Goal: Task Accomplishment & Management: Complete application form

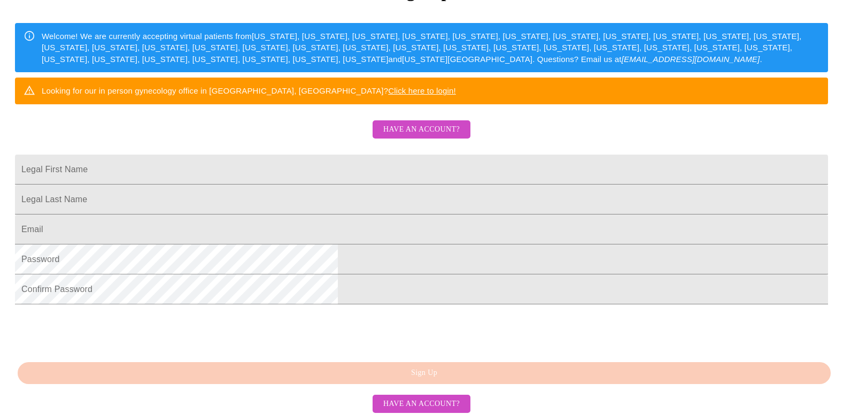
scroll to position [160, 0]
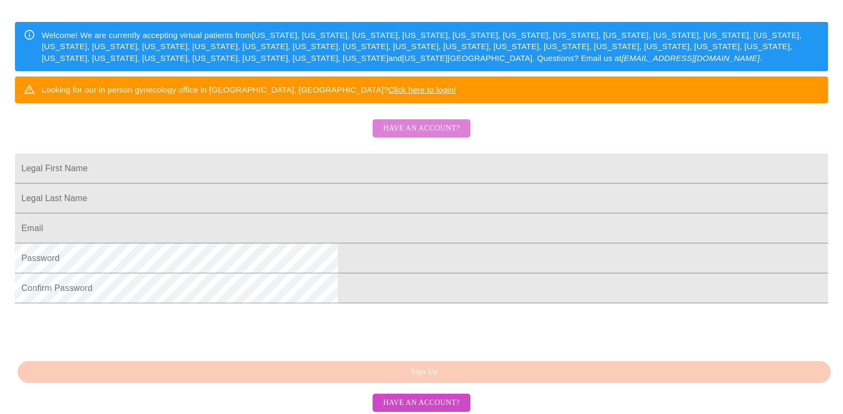
click at [426, 135] on span "Have an account?" at bounding box center [421, 128] width 76 height 13
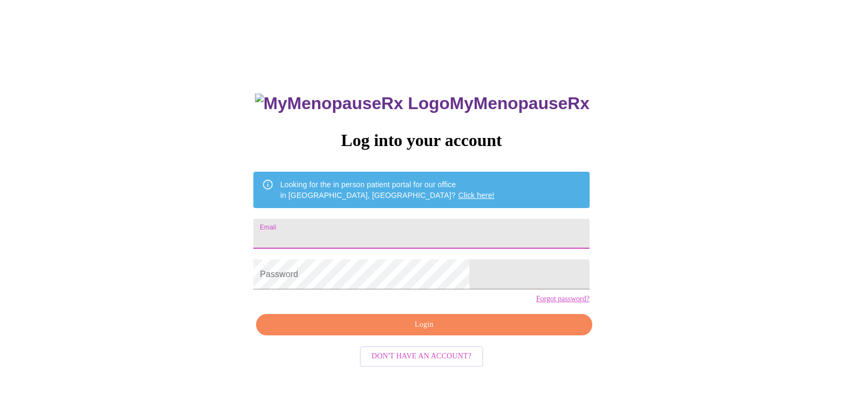
click at [395, 229] on input "Email" at bounding box center [422, 234] width 336 height 30
type input "[EMAIL_ADDRESS][DOMAIN_NAME]"
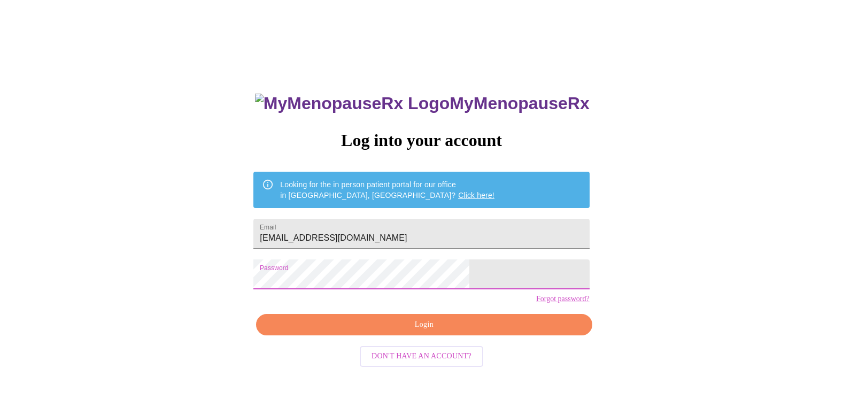
click at [446, 332] on span "Login" at bounding box center [423, 324] width 311 height 13
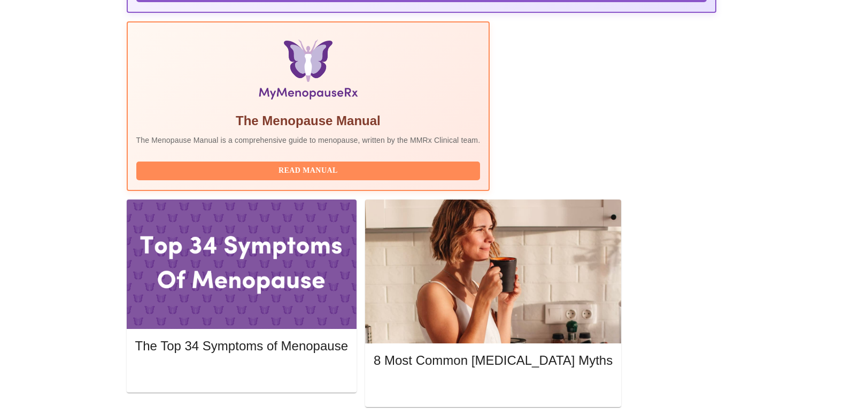
scroll to position [374, 0]
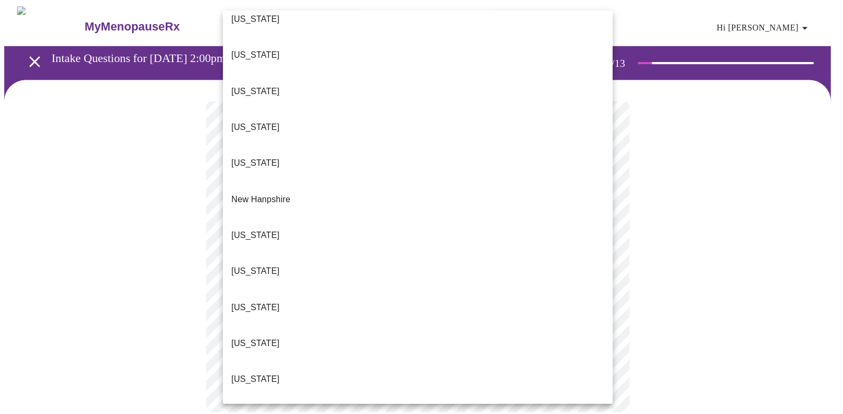
scroll to position [856, 0]
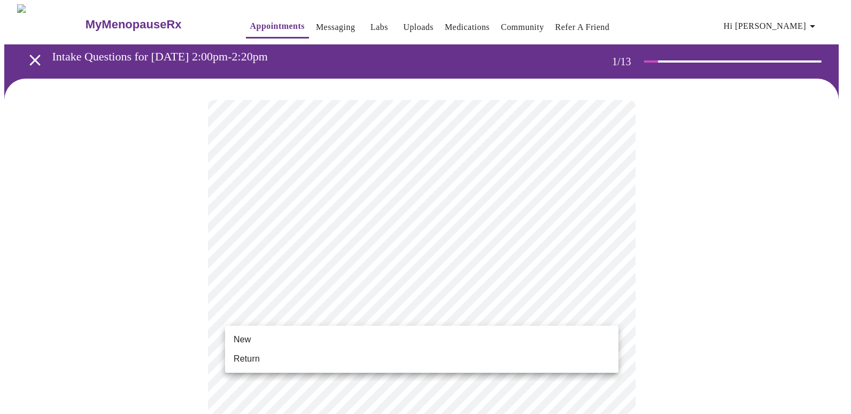
click at [413, 363] on li "Return" at bounding box center [422, 358] width 394 height 19
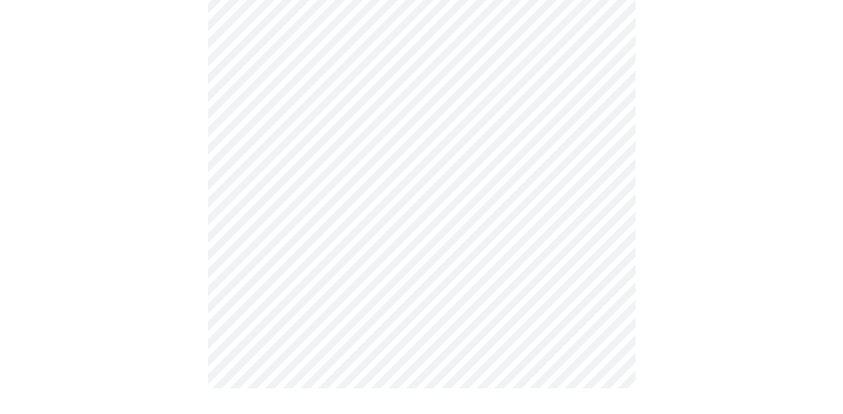
scroll to position [0, 0]
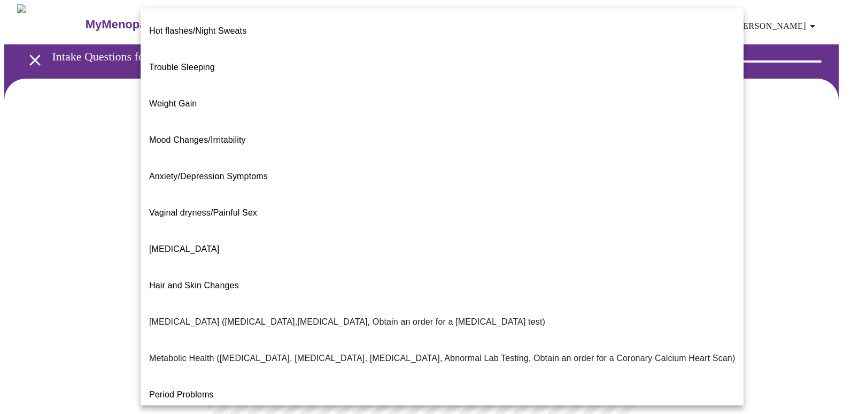
click at [608, 216] on body "MyMenopauseRx Appointments Messaging Labs Uploads Medications Community Refer a…" at bounding box center [425, 325] width 843 height 643
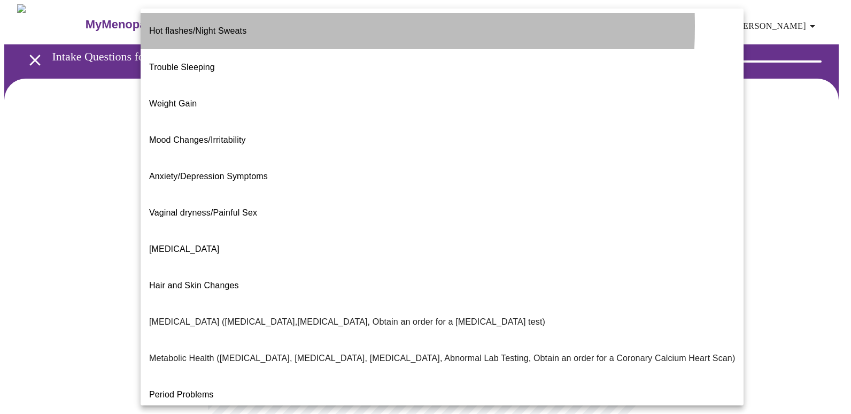
click at [243, 26] on span "Hot flashes/Night Sweats" at bounding box center [197, 30] width 97 height 9
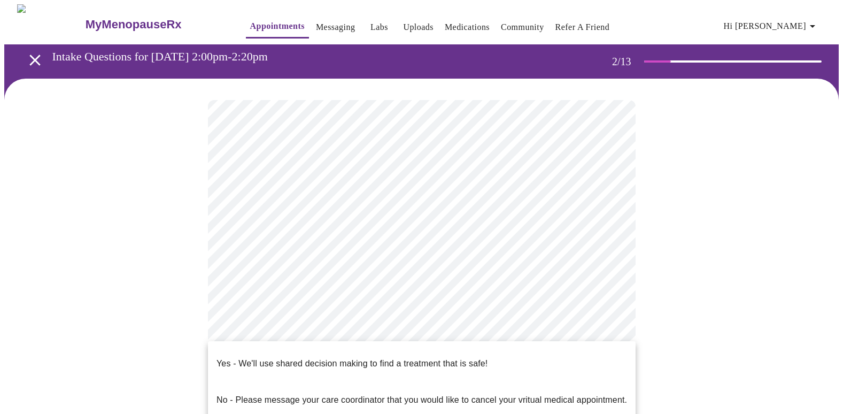
click at [610, 326] on body "MyMenopauseRx Appointments Messaging Labs Uploads Medications Community Refer a…" at bounding box center [425, 322] width 843 height 636
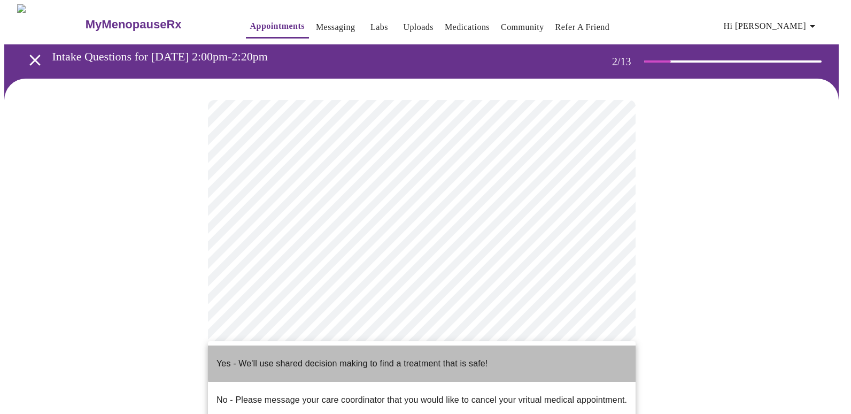
click at [425, 357] on p "Yes - We'll use shared decision making to find a treatment that is safe!" at bounding box center [352, 363] width 271 height 13
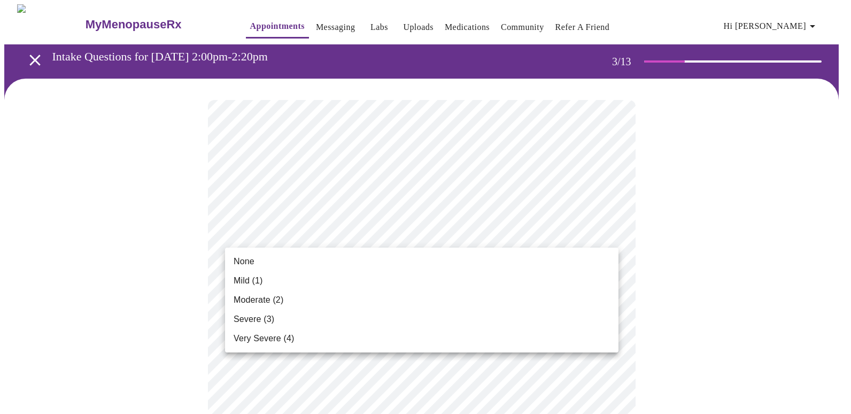
click at [250, 316] on span "Severe (3)" at bounding box center [254, 319] width 41 height 13
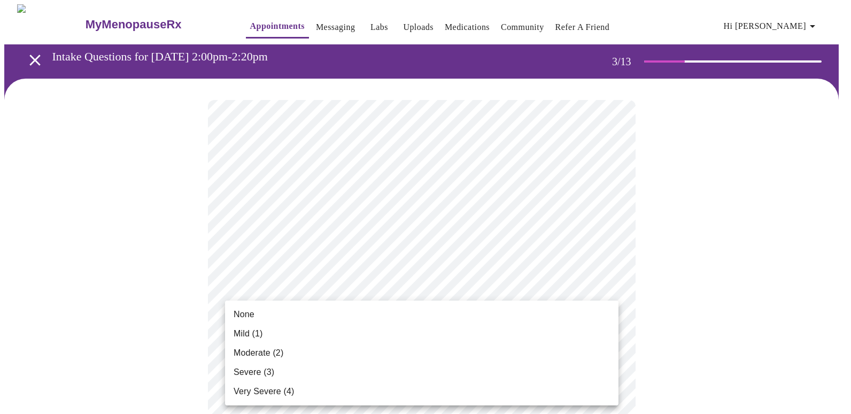
click at [254, 316] on span "None" at bounding box center [244, 314] width 21 height 13
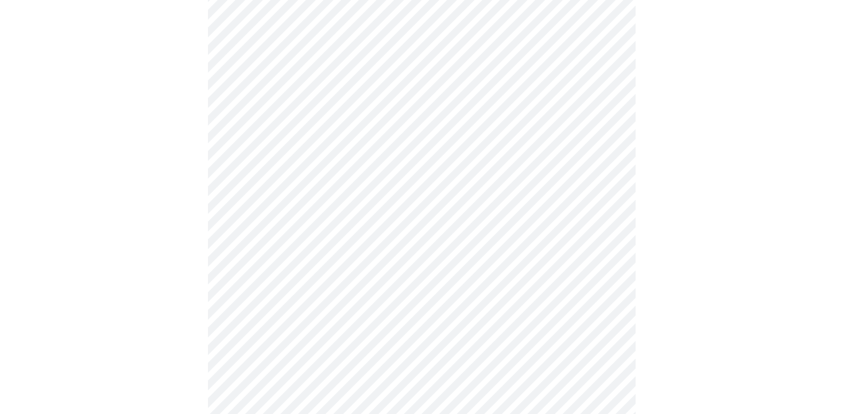
scroll to position [160, 0]
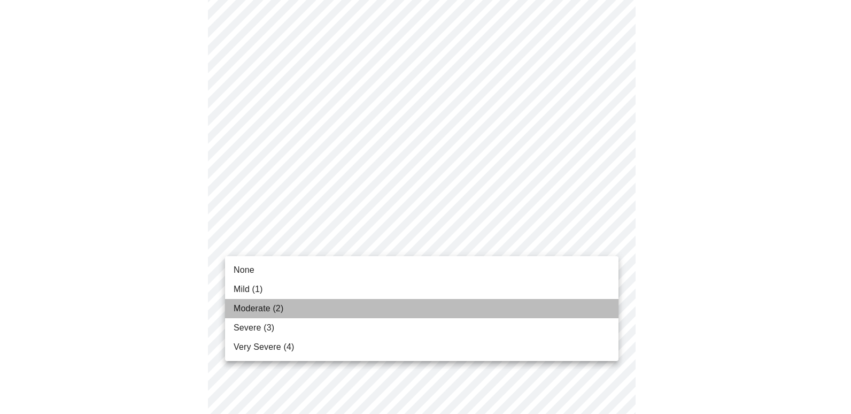
click at [274, 309] on span "Moderate (2)" at bounding box center [259, 308] width 50 height 13
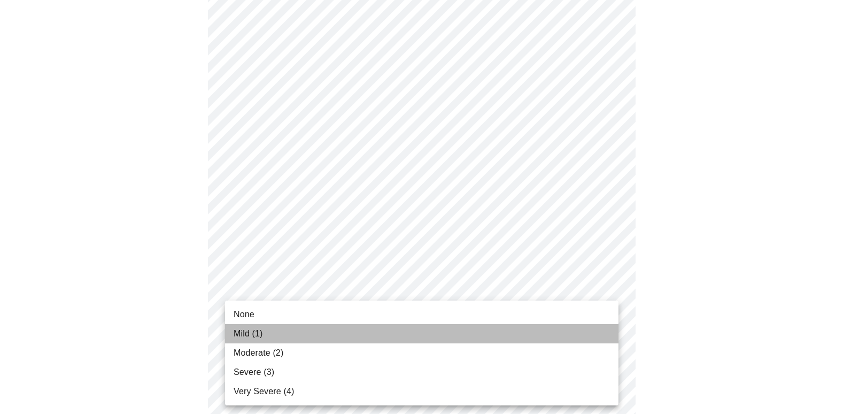
click at [256, 336] on span "Mild (1)" at bounding box center [248, 333] width 29 height 13
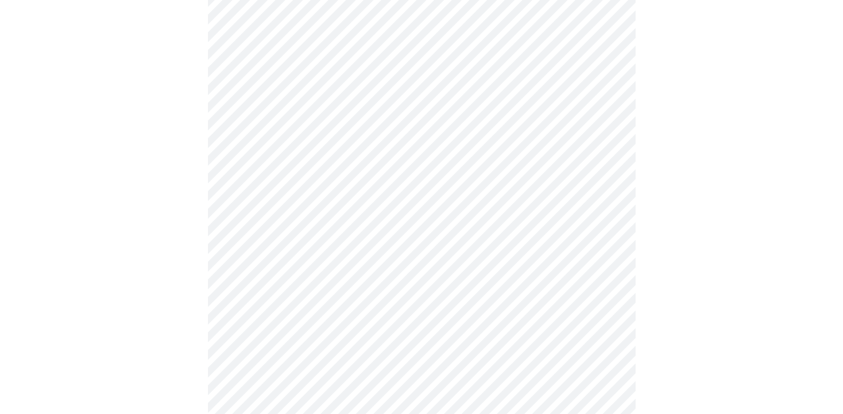
scroll to position [267, 0]
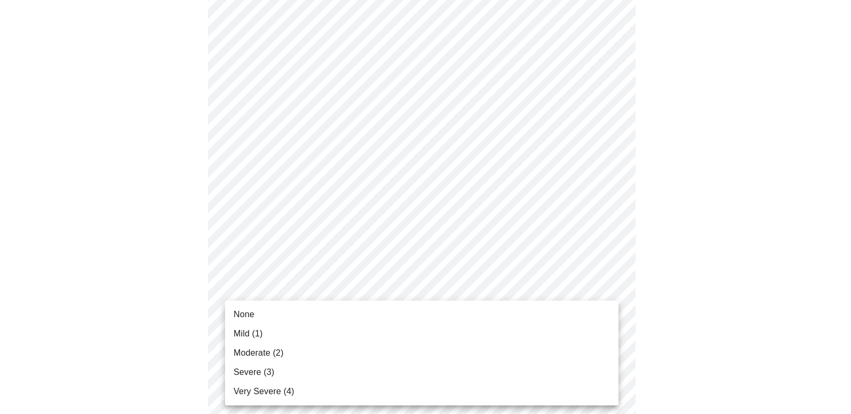
click at [609, 286] on body "MyMenopauseRx Appointments Messaging Labs Uploads Medications Community Refer a…" at bounding box center [425, 418] width 843 height 1363
click at [260, 350] on span "Moderate (2)" at bounding box center [259, 353] width 50 height 13
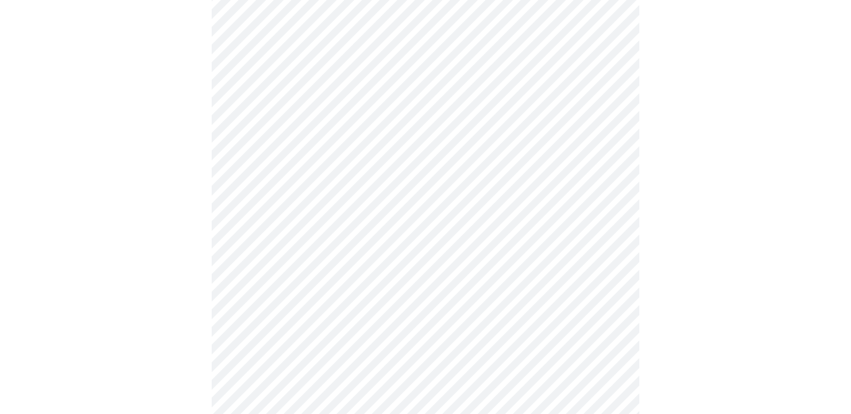
click at [607, 357] on body "MyMenopauseRx Appointments Messaging Labs Uploads Medications Community Refer a…" at bounding box center [425, 411] width 843 height 1348
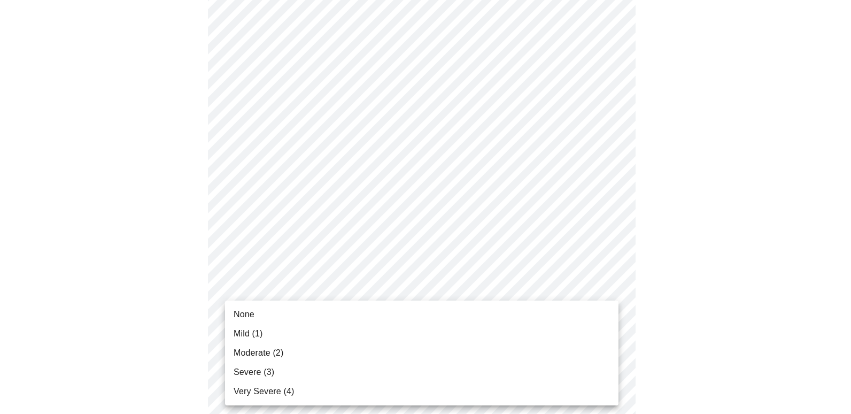
click at [262, 367] on span "Severe (3)" at bounding box center [254, 372] width 41 height 13
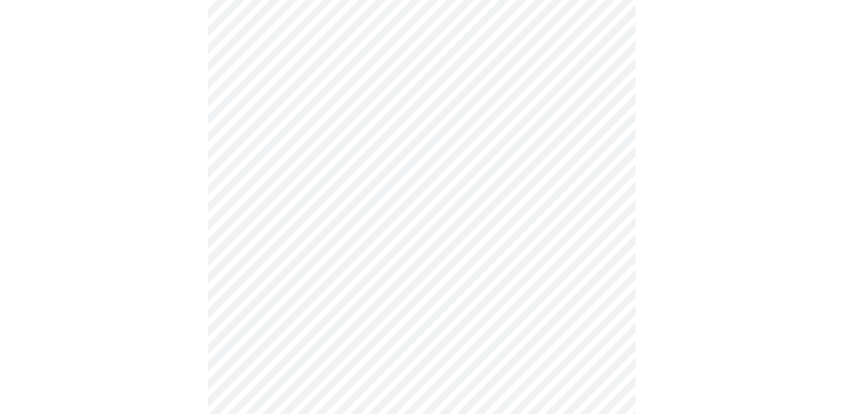
scroll to position [374, 0]
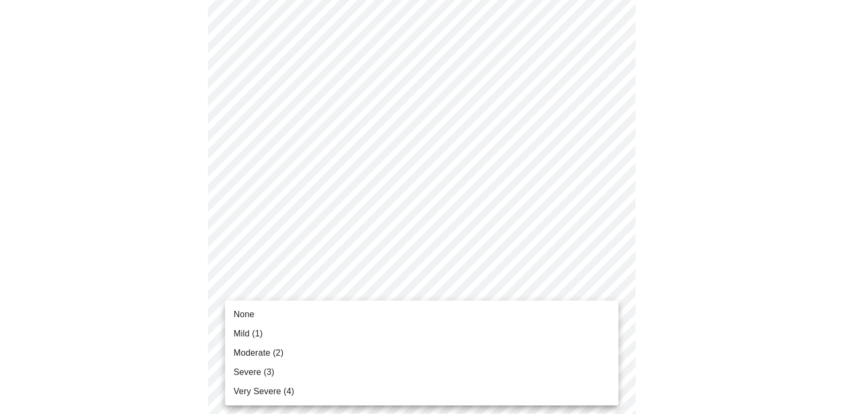
click at [609, 337] on body "MyMenopauseRx Appointments Messaging Labs Uploads Medications Community Refer a…" at bounding box center [425, 296] width 843 height 1333
click at [608, 111] on div at bounding box center [425, 207] width 851 height 414
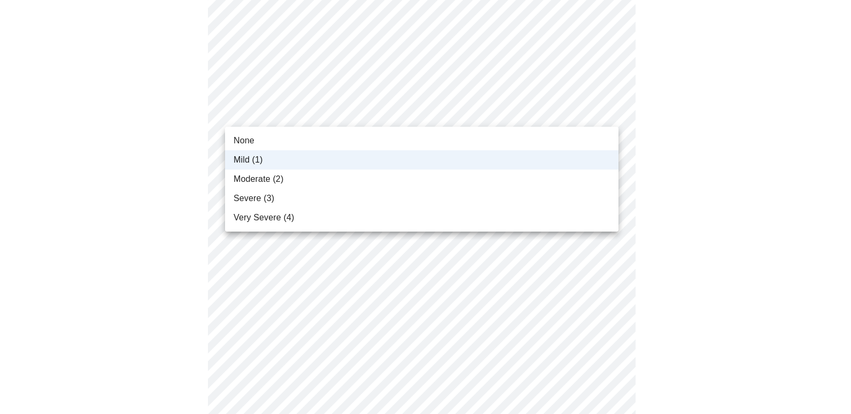
click at [608, 111] on body "MyMenopauseRx Appointments Messaging Labs Uploads Medications Community Refer a…" at bounding box center [425, 296] width 843 height 1333
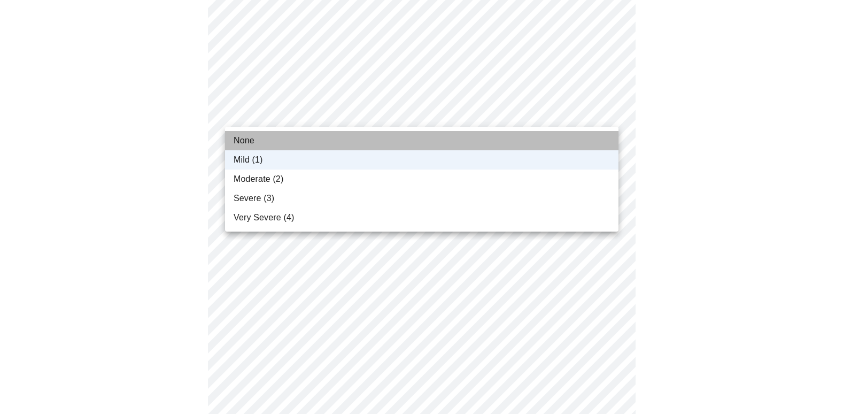
click at [306, 136] on li "None" at bounding box center [422, 140] width 394 height 19
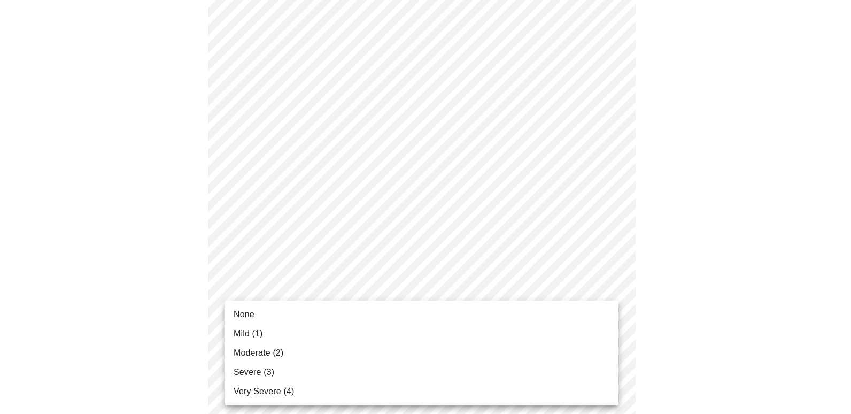
click at [609, 333] on body "MyMenopauseRx Appointments Messaging Labs Uploads Medications Community Refer a…" at bounding box center [425, 296] width 843 height 1333
click at [236, 332] on span "Mild (1)" at bounding box center [248, 333] width 29 height 13
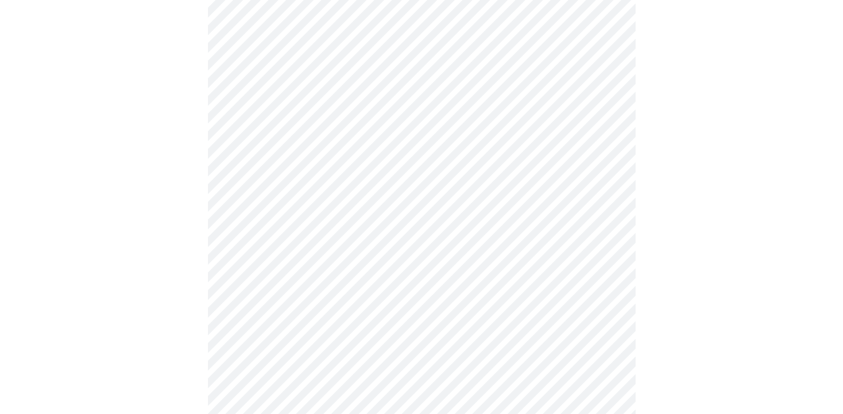
scroll to position [481, 0]
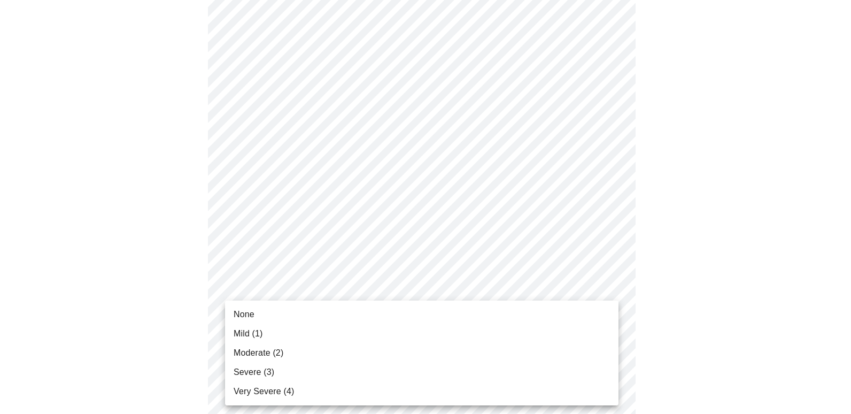
click at [609, 311] on body "MyMenopauseRx Appointments Messaging Labs Uploads Medications Community Refer a…" at bounding box center [425, 182] width 843 height 1318
click at [271, 372] on span "Severe (3)" at bounding box center [254, 372] width 41 height 13
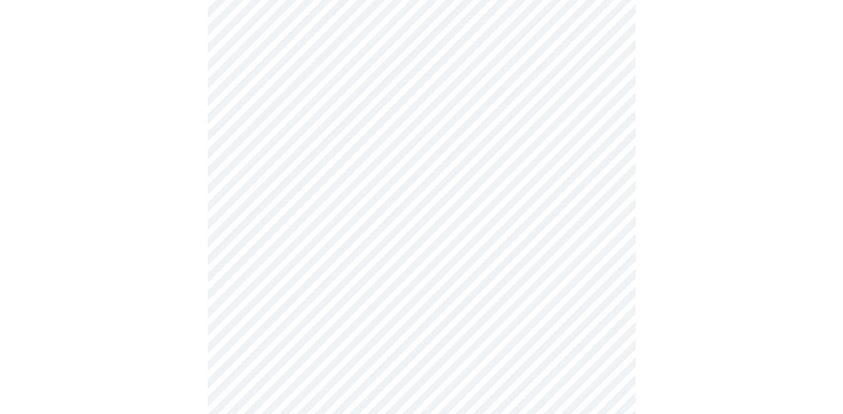
scroll to position [535, 0]
click at [609, 343] on body "MyMenopauseRx Appointments Messaging Labs Uploads Medications Community Refer a…" at bounding box center [425, 120] width 843 height 1303
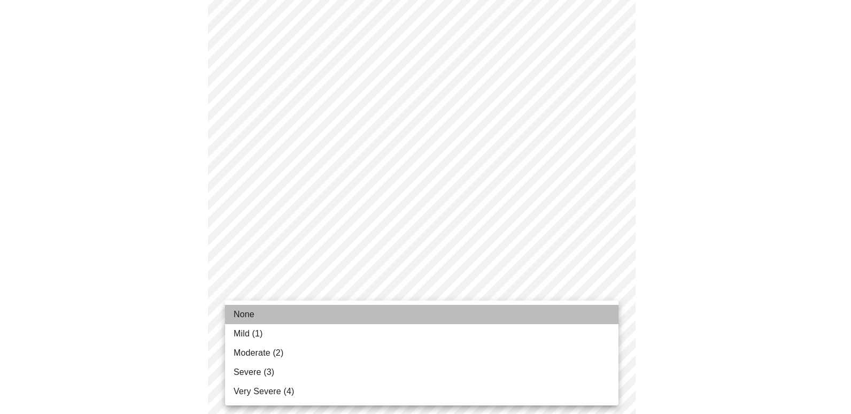
click at [250, 313] on span "None" at bounding box center [244, 314] width 21 height 13
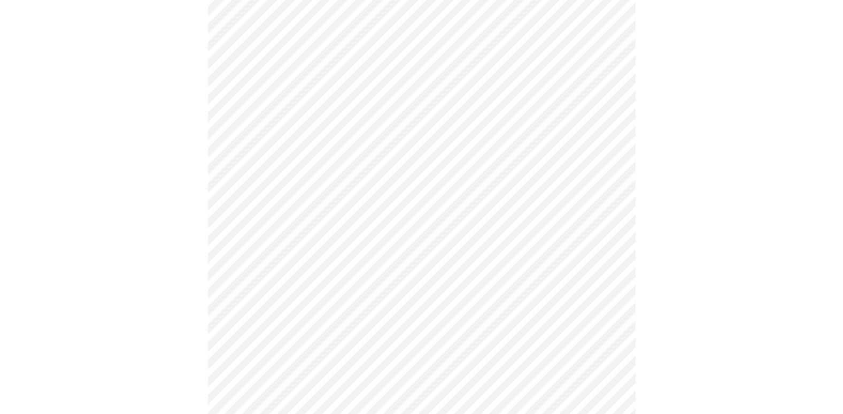
scroll to position [642, 0]
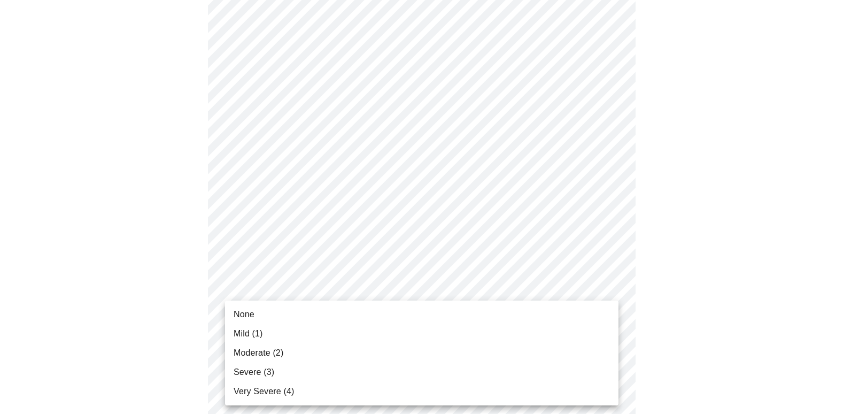
click at [608, 322] on body "MyMenopauseRx Appointments Messaging Labs Uploads Medications Community Refer a…" at bounding box center [425, 6] width 843 height 1288
click at [264, 355] on span "Moderate (2)" at bounding box center [259, 353] width 50 height 13
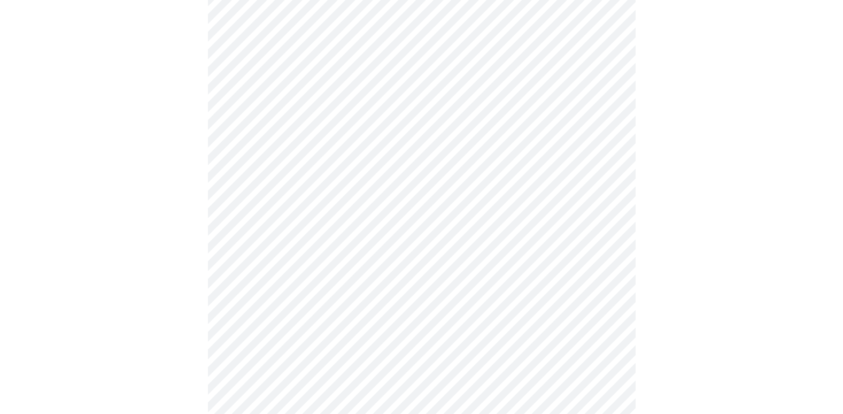
scroll to position [695, 0]
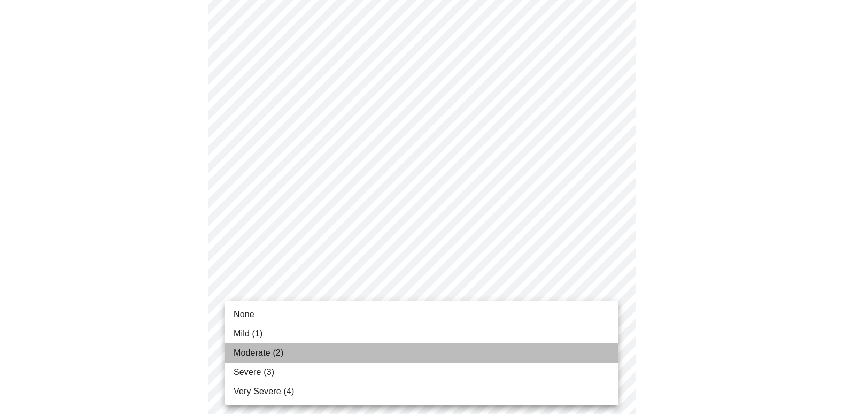
click at [262, 355] on span "Moderate (2)" at bounding box center [259, 353] width 50 height 13
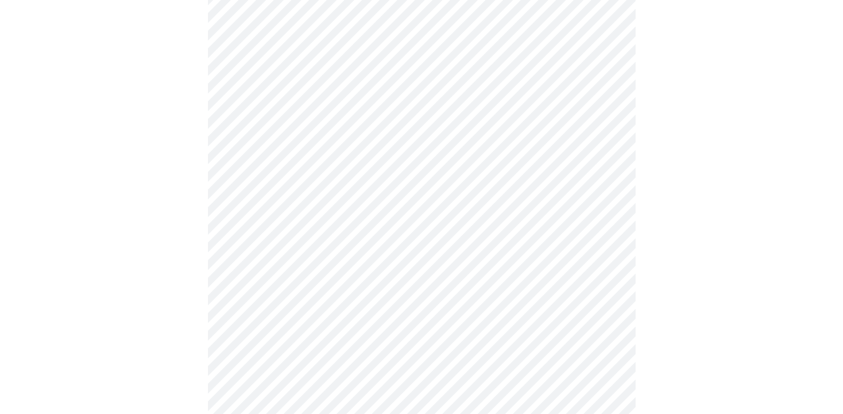
scroll to position [374, 0]
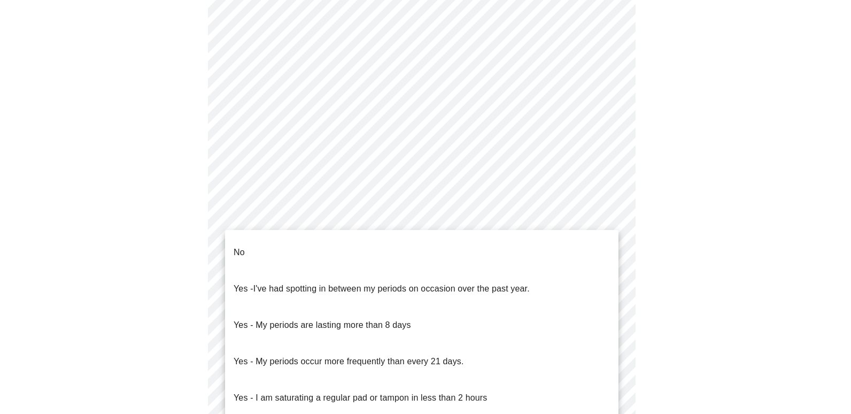
click at [612, 274] on body "MyMenopauseRx Appointments Messaging Labs Uploads Medications Community Refer a…" at bounding box center [425, 158] width 843 height 1056
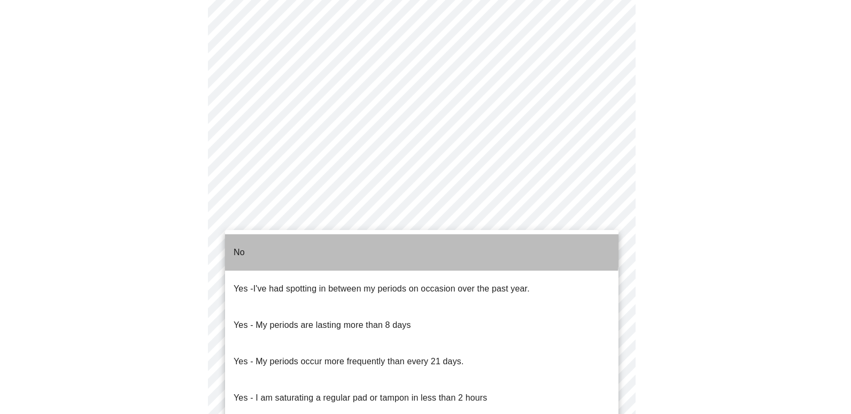
click at [400, 245] on li "No" at bounding box center [422, 252] width 394 height 36
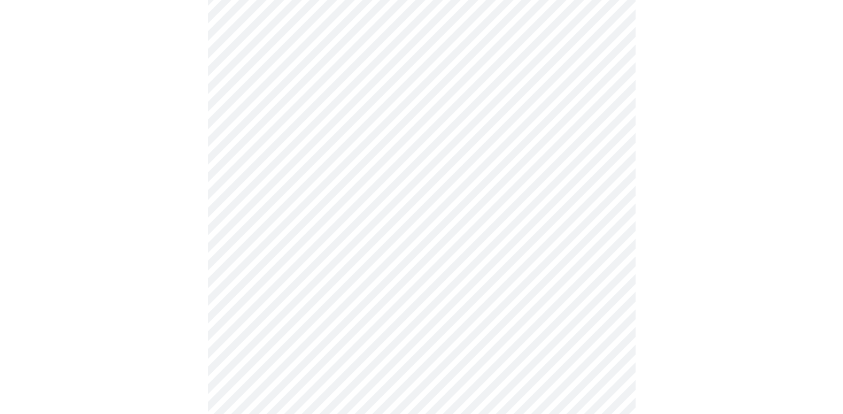
scroll to position [481, 0]
click at [607, 250] on body "MyMenopauseRx Appointments Messaging Labs Uploads Medications Community Refer a…" at bounding box center [421, 47] width 835 height 1049
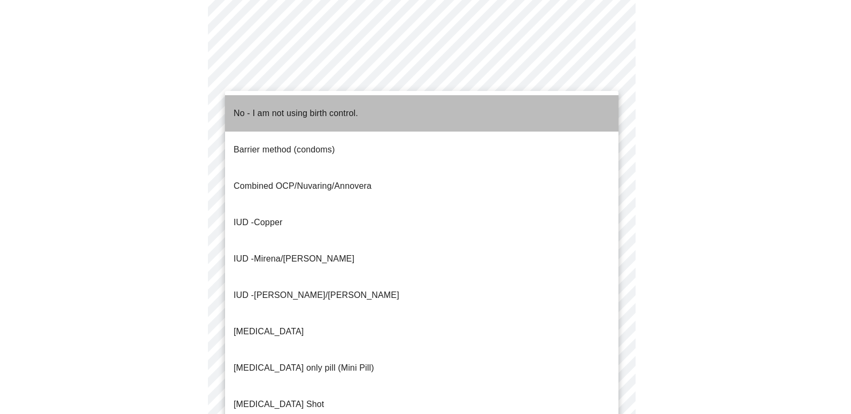
click at [401, 110] on li "No - I am not using birth control." at bounding box center [422, 113] width 394 height 36
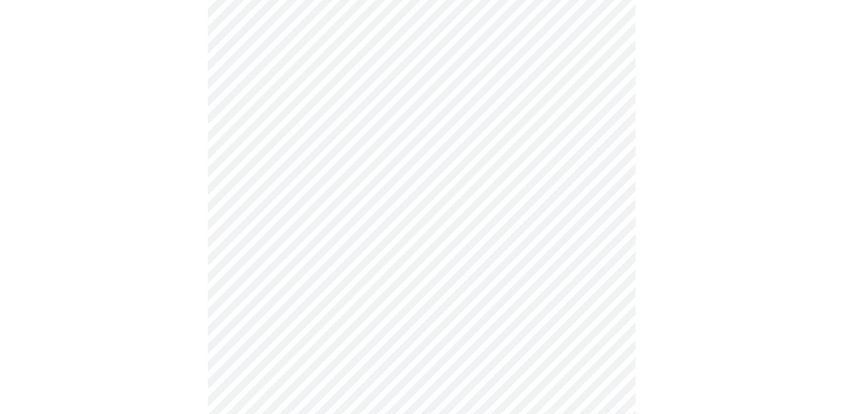
scroll to position [588, 0]
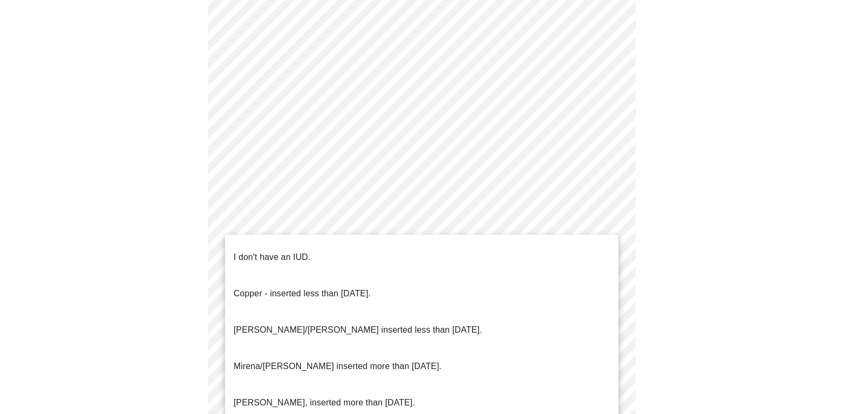
click at [431, 250] on li "I don't have an IUD." at bounding box center [422, 257] width 394 height 36
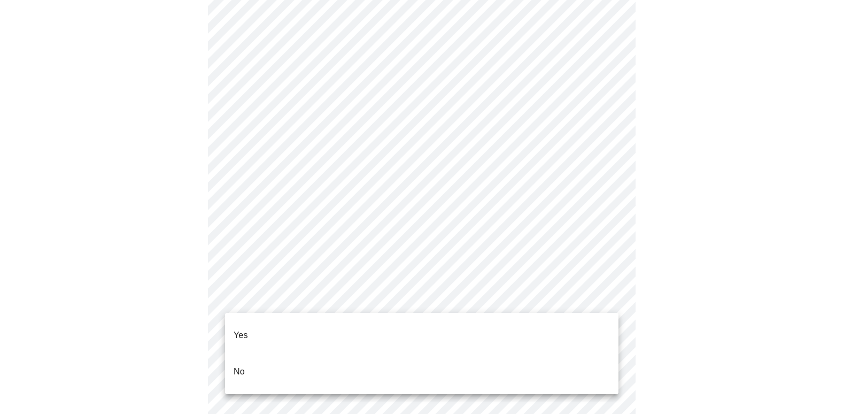
click at [244, 365] on p "No" at bounding box center [239, 371] width 11 height 13
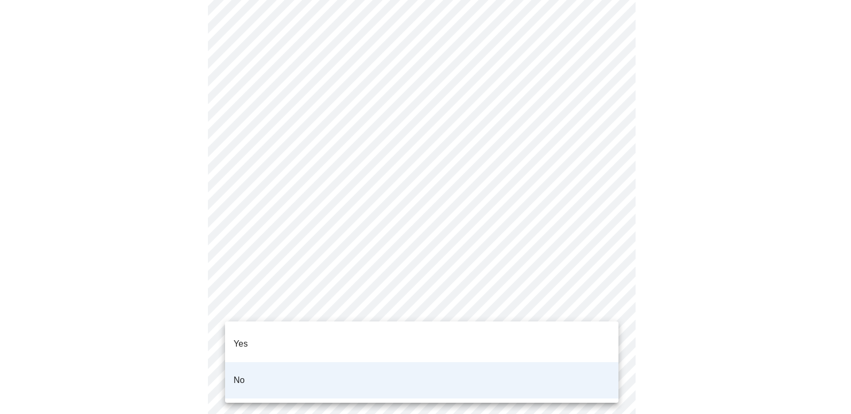
click at [672, 298] on div at bounding box center [425, 207] width 851 height 414
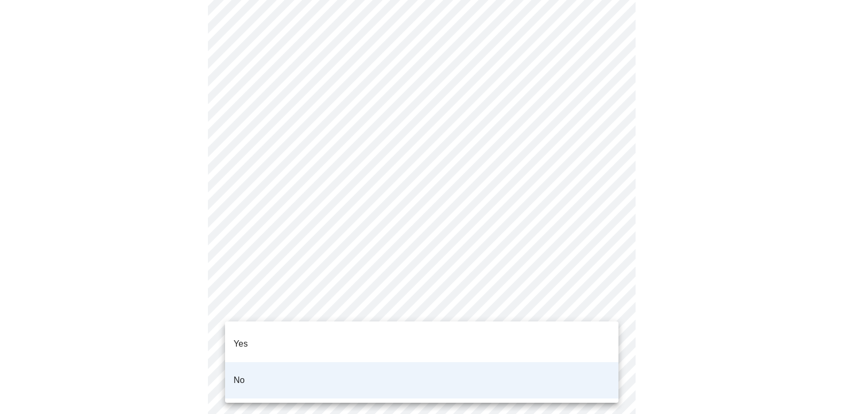
click at [678, 263] on div at bounding box center [425, 207] width 851 height 414
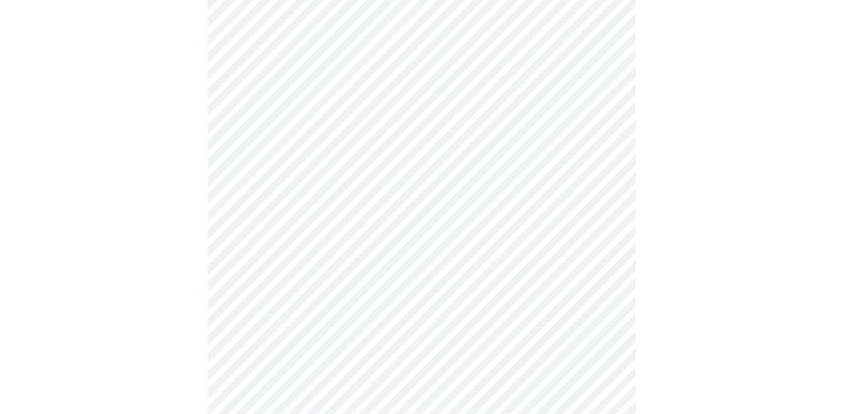
scroll to position [0, 0]
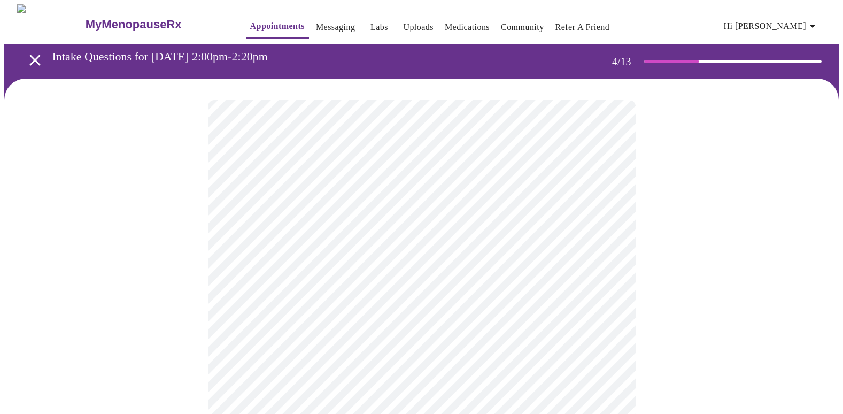
click at [809, 21] on span "Hi [PERSON_NAME]" at bounding box center [771, 26] width 95 height 15
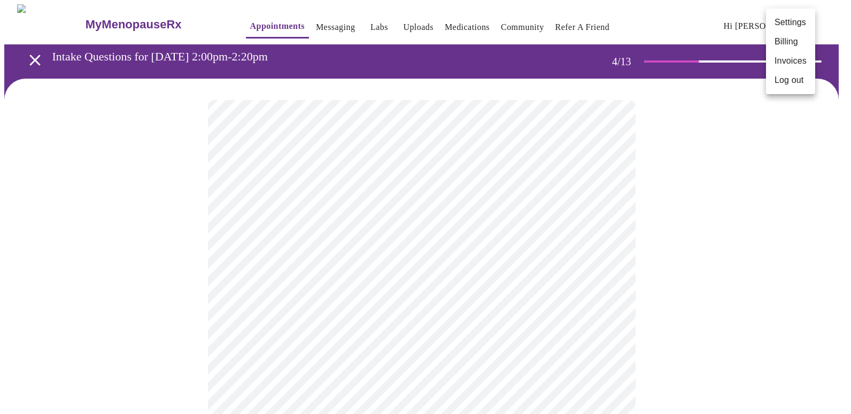
click at [786, 82] on li "Log out" at bounding box center [790, 80] width 49 height 19
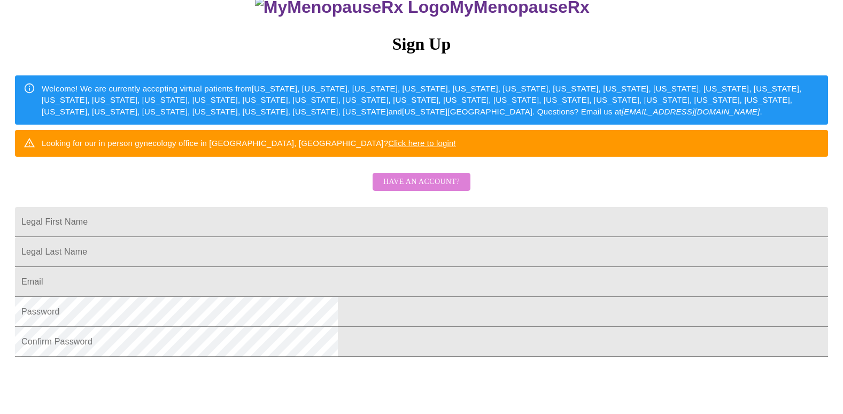
click at [439, 191] on button "Have an account?" at bounding box center [422, 182] width 98 height 19
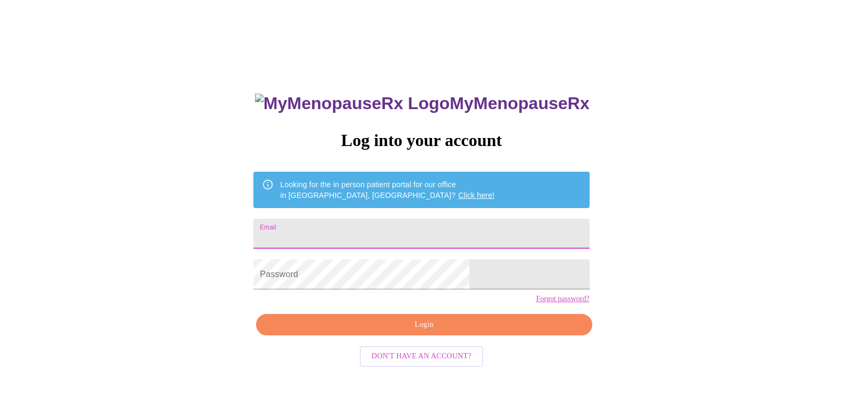
click at [427, 223] on input "Email" at bounding box center [422, 234] width 336 height 30
type input "[EMAIL_ADDRESS][DOMAIN_NAME]"
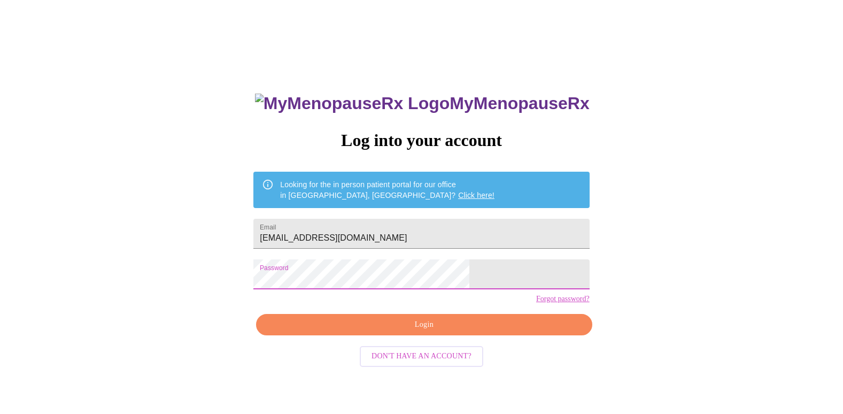
click at [427, 332] on span "Login" at bounding box center [423, 324] width 311 height 13
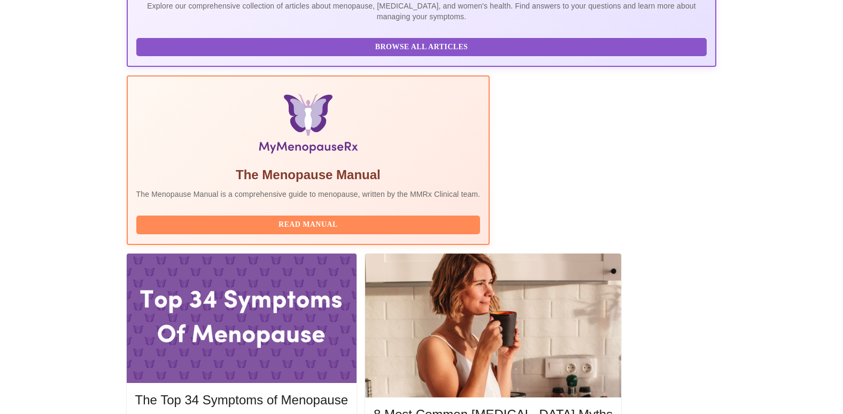
scroll to position [267, 0]
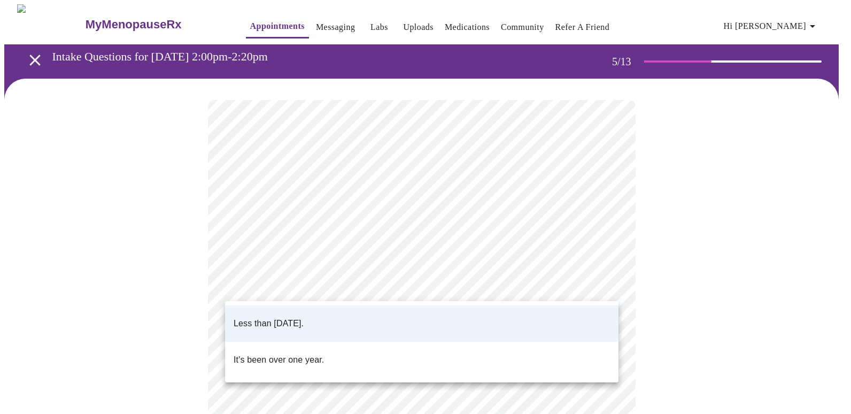
click at [610, 282] on body "MyMenopauseRx Appointments Messaging Labs Uploads Medications Community Refer a…" at bounding box center [425, 399] width 843 height 791
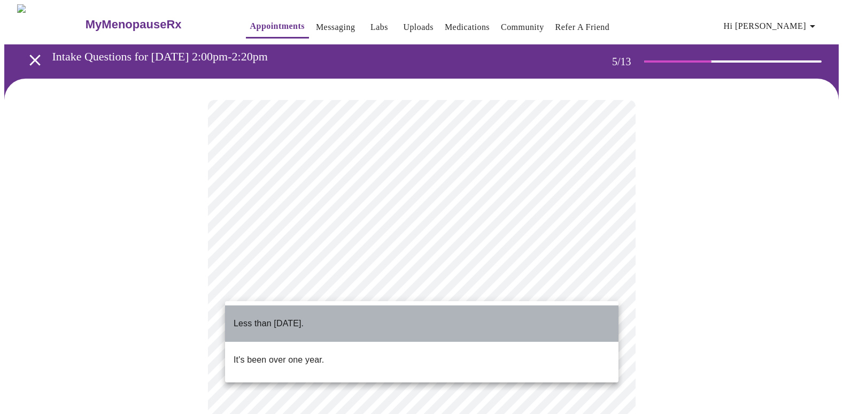
click at [571, 308] on li "Less than one year ago." at bounding box center [422, 323] width 394 height 36
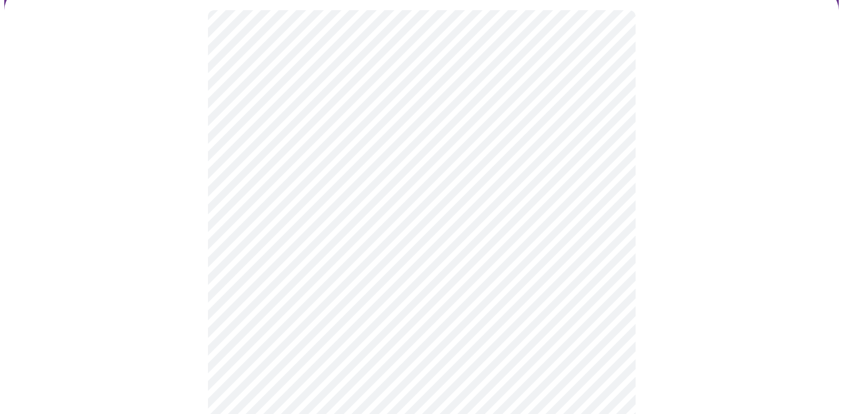
scroll to position [107, 0]
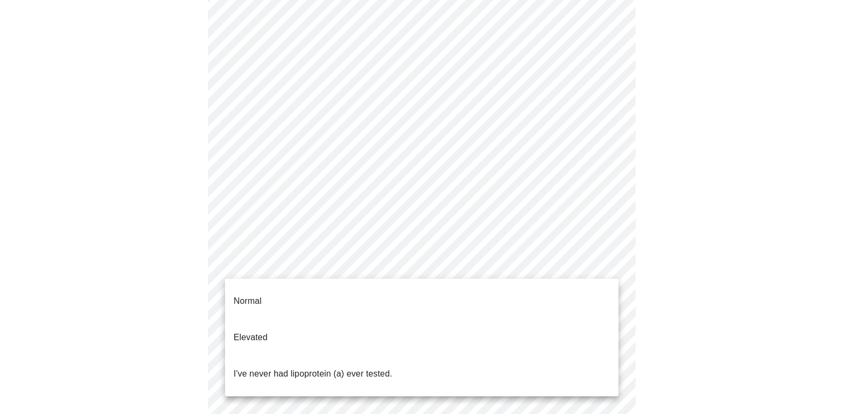
click at [611, 262] on body "MyMenopauseRx Appointments Messaging Labs Uploads Medications Community Refer a…" at bounding box center [425, 292] width 843 height 791
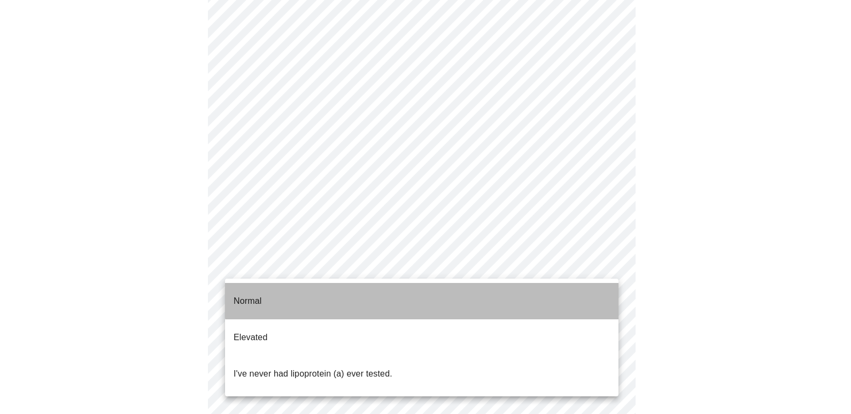
click at [456, 290] on li "Normal" at bounding box center [422, 301] width 394 height 36
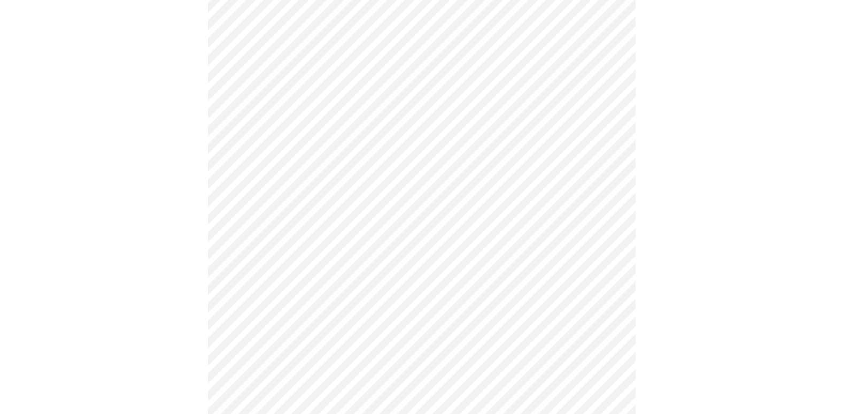
scroll to position [2728, 0]
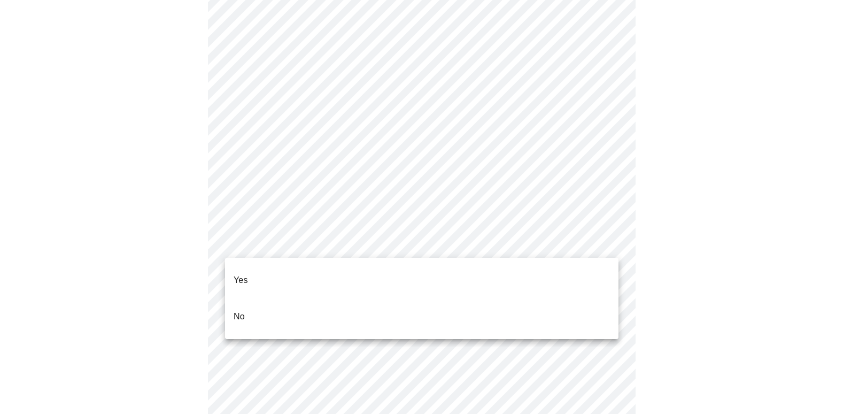
click at [249, 298] on li "No" at bounding box center [422, 316] width 394 height 36
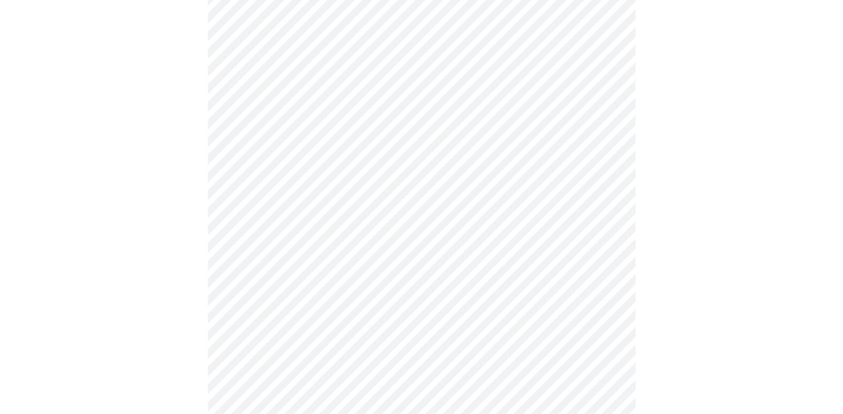
scroll to position [53, 0]
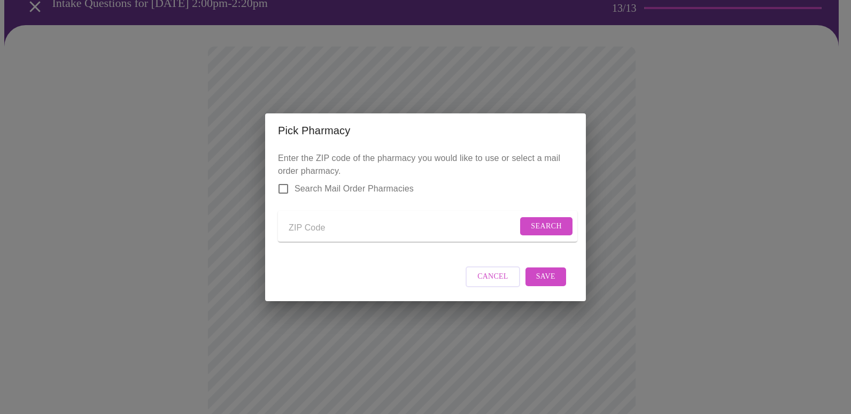
click at [501, 282] on span "Cancel" at bounding box center [493, 276] width 31 height 13
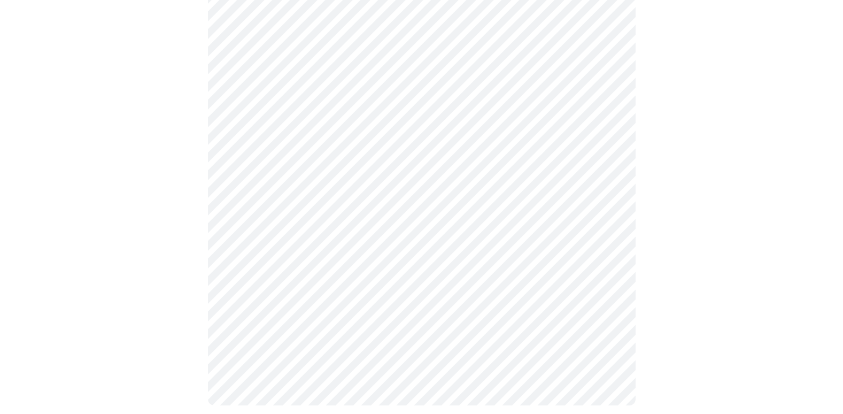
scroll to position [768, 0]
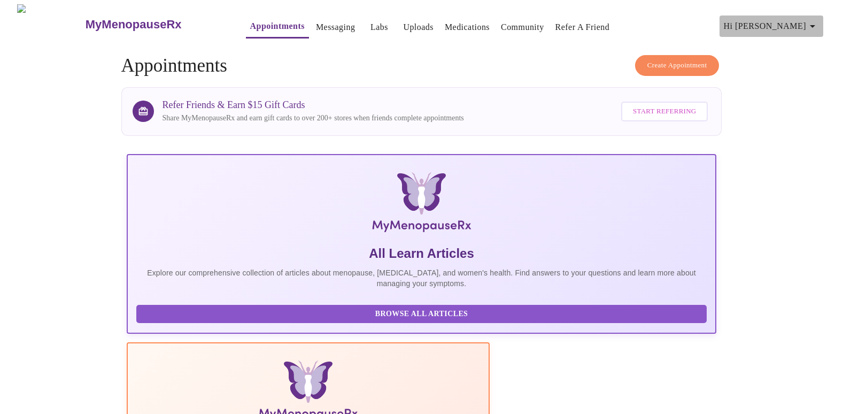
click at [812, 22] on icon "button" at bounding box center [813, 26] width 13 height 13
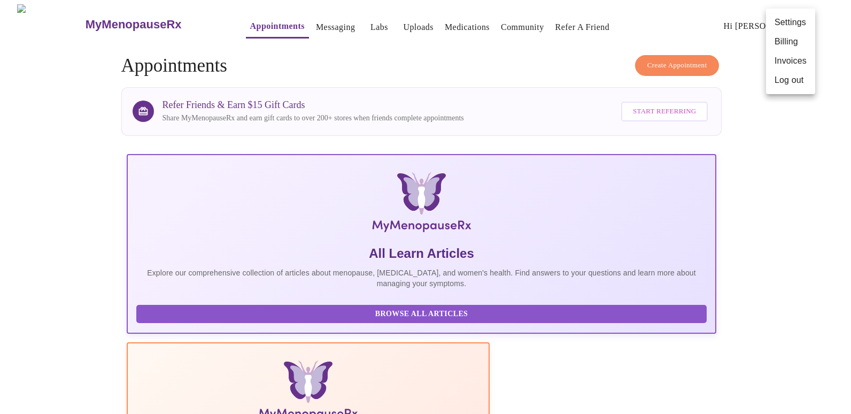
click at [787, 22] on li "Settings" at bounding box center [790, 22] width 49 height 19
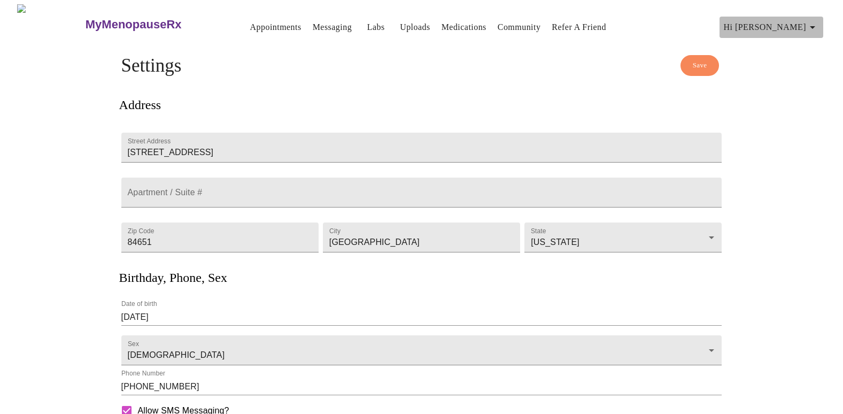
click at [815, 24] on icon "button" at bounding box center [813, 27] width 13 height 13
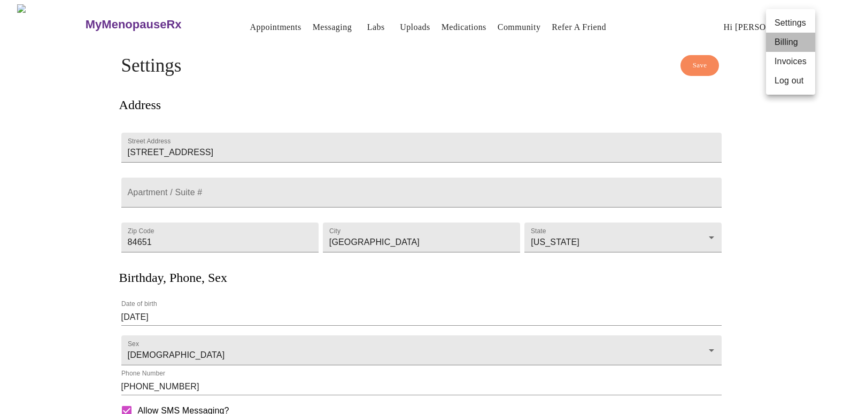
click at [795, 41] on li "Billing" at bounding box center [790, 42] width 49 height 19
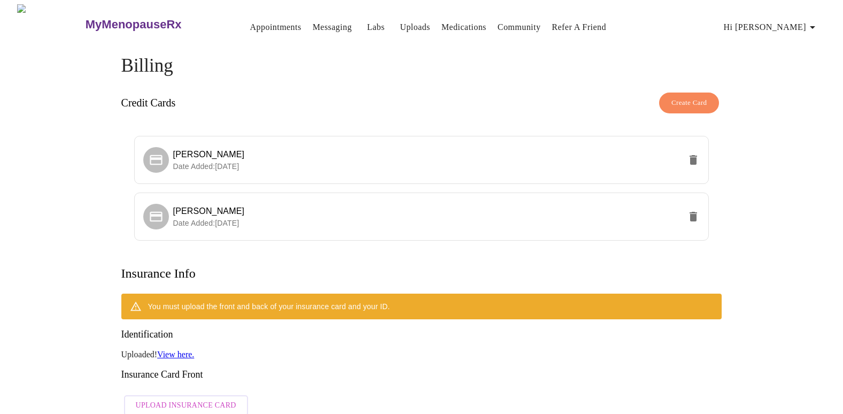
click at [816, 26] on icon "button" at bounding box center [812, 27] width 5 height 3
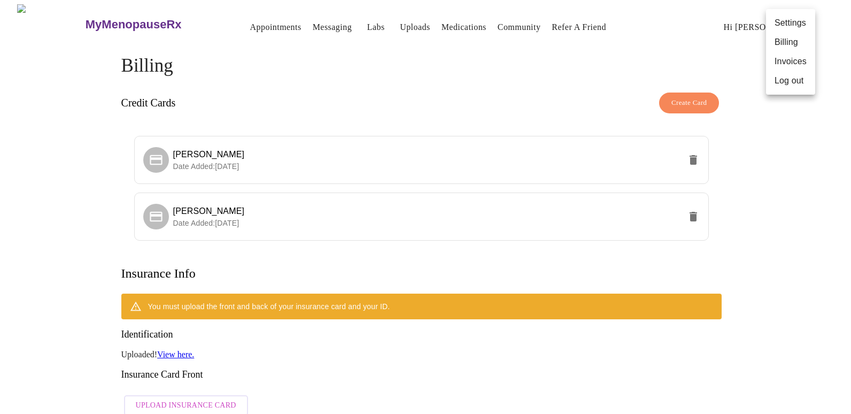
click at [794, 64] on li "Invoices" at bounding box center [790, 61] width 49 height 19
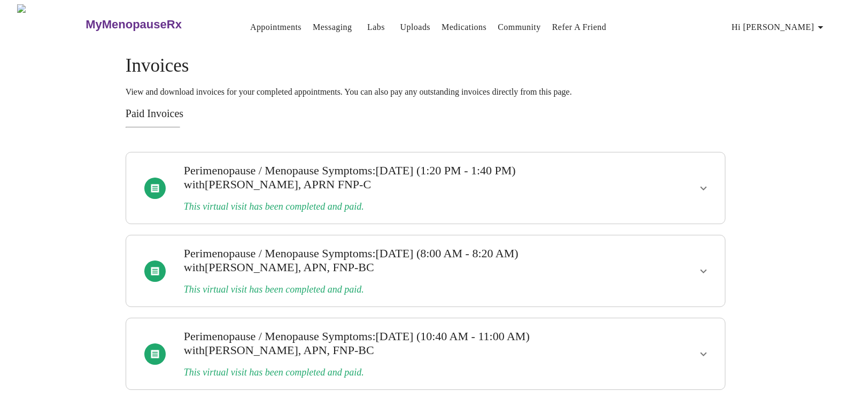
click at [827, 21] on icon "button" at bounding box center [821, 27] width 13 height 13
click at [260, 26] on div at bounding box center [425, 207] width 851 height 414
click at [313, 25] on link "Messaging" at bounding box center [332, 27] width 39 height 15
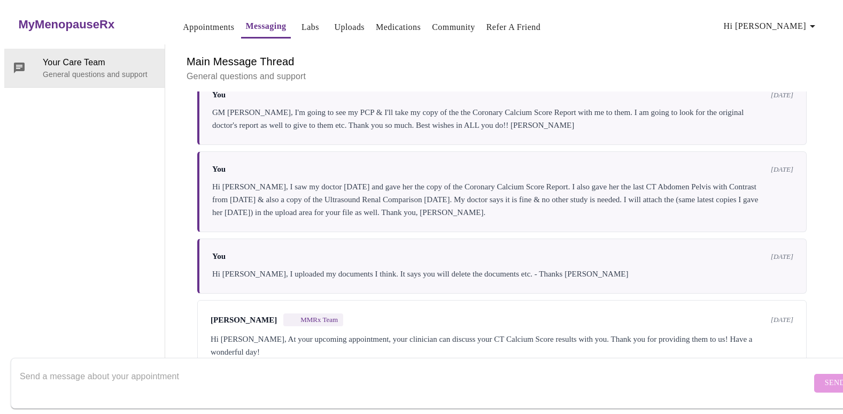
scroll to position [2128, 0]
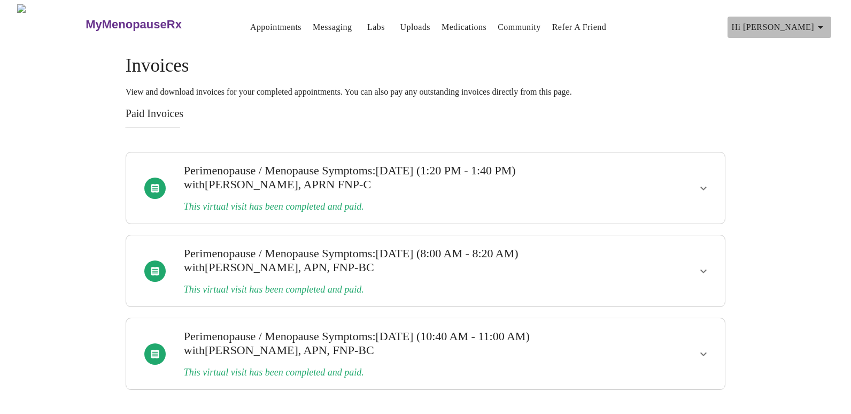
click at [823, 21] on icon "button" at bounding box center [821, 27] width 13 height 13
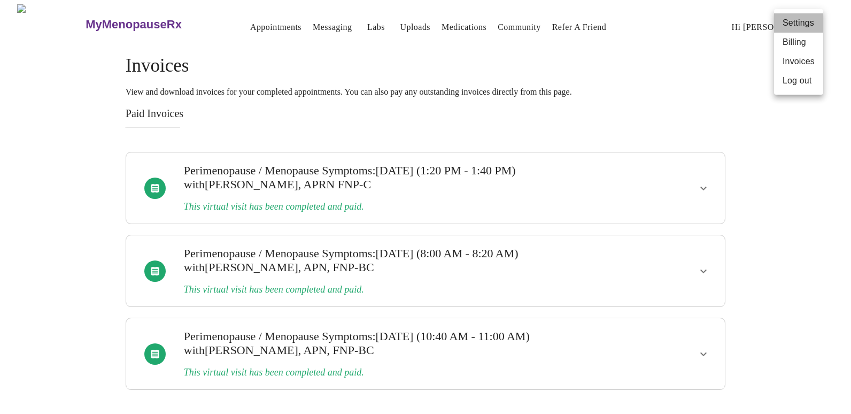
click at [809, 27] on li "Settings" at bounding box center [798, 22] width 49 height 19
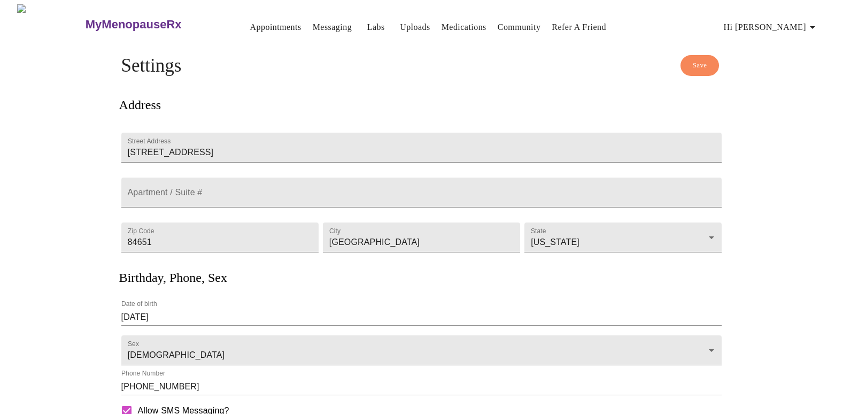
click at [818, 24] on icon "button" at bounding box center [813, 27] width 13 height 13
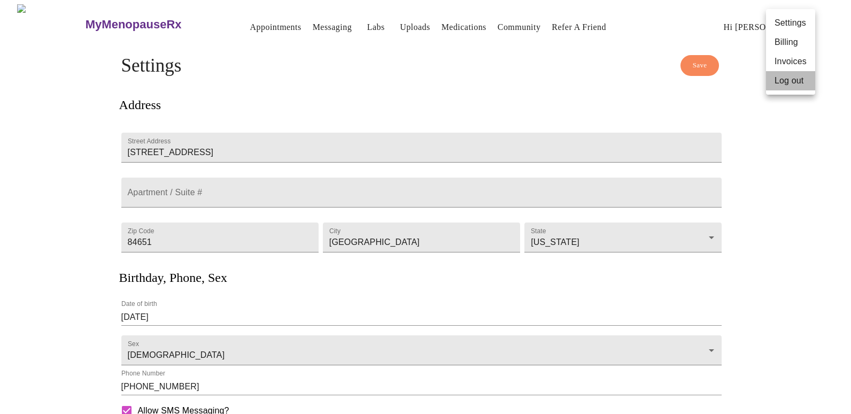
click at [789, 85] on li "Log out" at bounding box center [790, 80] width 49 height 19
